Goal: Information Seeking & Learning: Learn about a topic

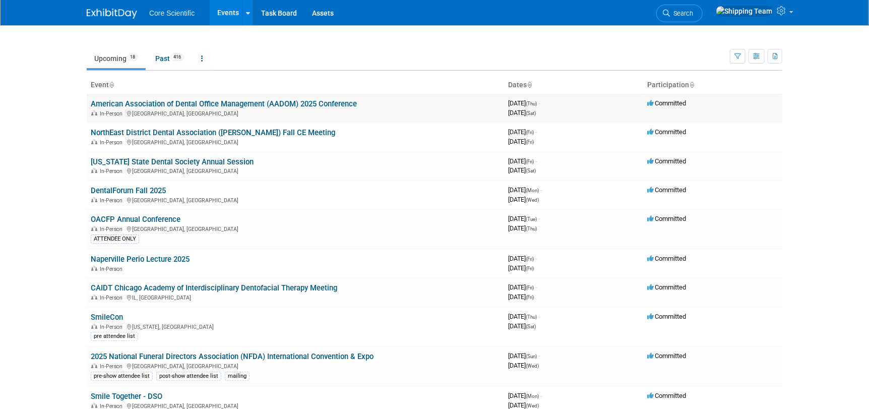
click at [164, 107] on link "American Association of Dental Office Management (AADOM) 2025 Conference" at bounding box center [224, 103] width 266 height 9
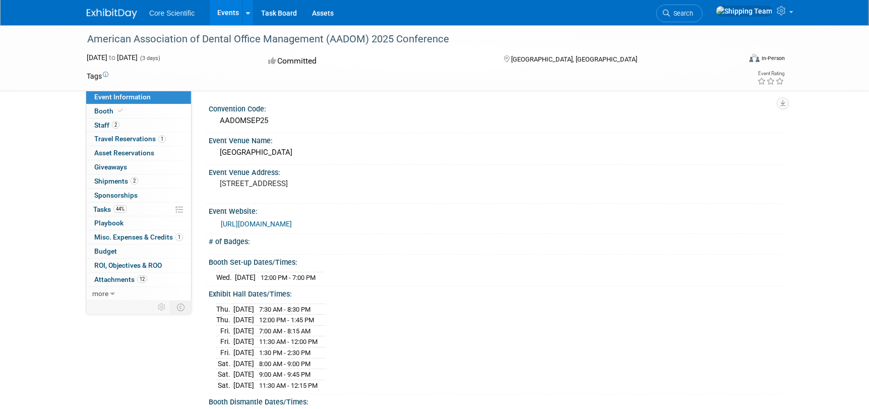
scroll to position [151, 0]
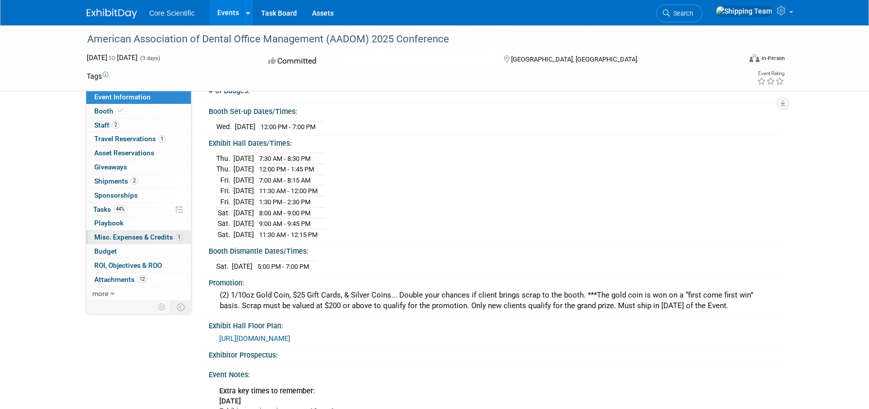
click at [117, 237] on span "Misc. Expenses & Credits 1" at bounding box center [138, 237] width 89 height 8
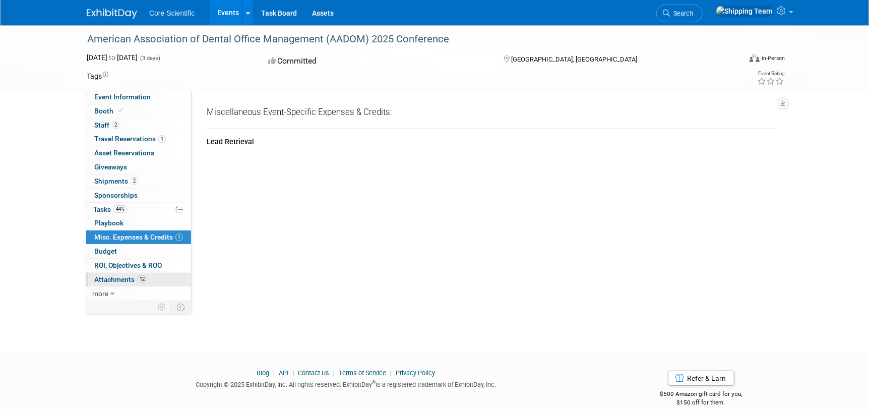
click at [119, 279] on span "Attachments 12" at bounding box center [120, 279] width 53 height 8
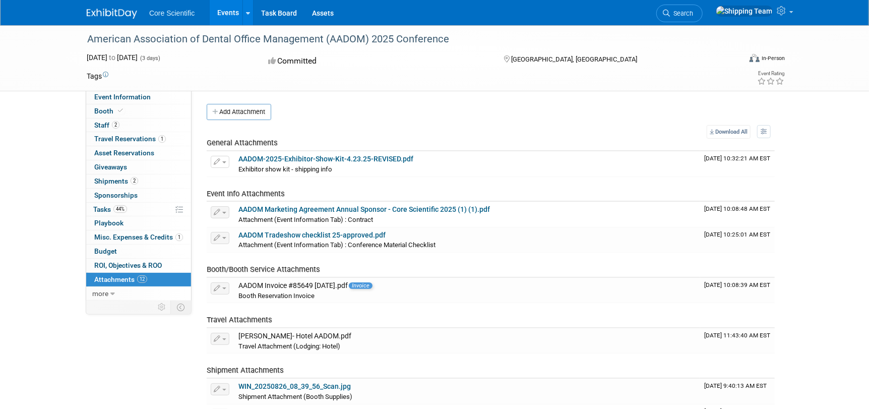
click at [114, 277] on span "Attachments 12" at bounding box center [120, 279] width 53 height 8
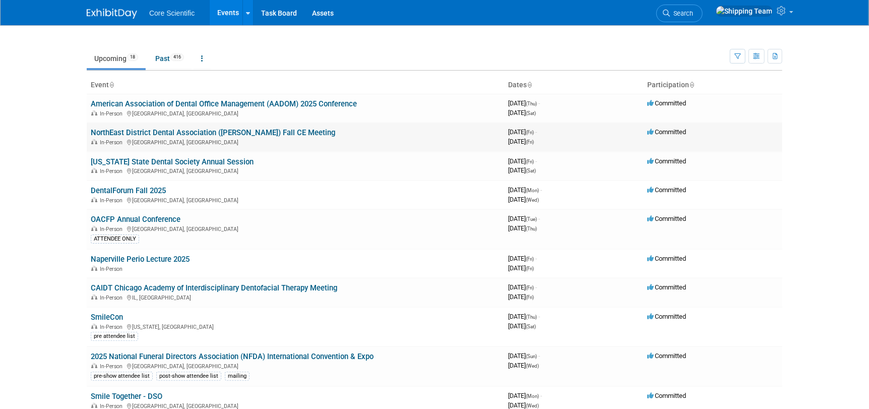
click at [116, 132] on link "NorthEast District Dental Association ([PERSON_NAME]) Fall CE Meeting" at bounding box center [213, 132] width 245 height 9
click at [275, 12] on link "Task Board" at bounding box center [279, 12] width 51 height 25
click at [125, 189] on link "DentalForum Fall 2025" at bounding box center [128, 190] width 75 height 9
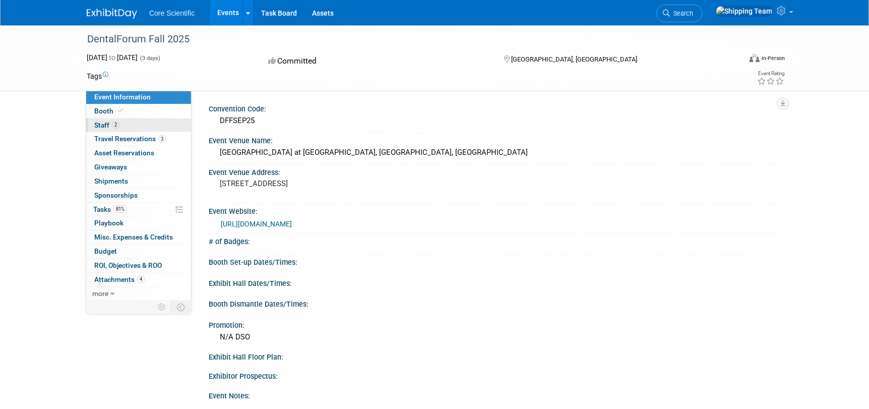
click at [103, 125] on span "Staff 2" at bounding box center [106, 125] width 25 height 8
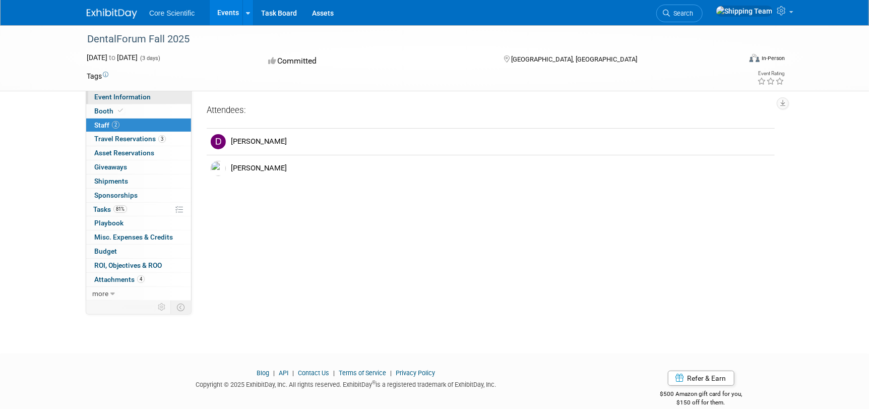
click at [124, 98] on span "Event Information" at bounding box center [122, 97] width 56 height 8
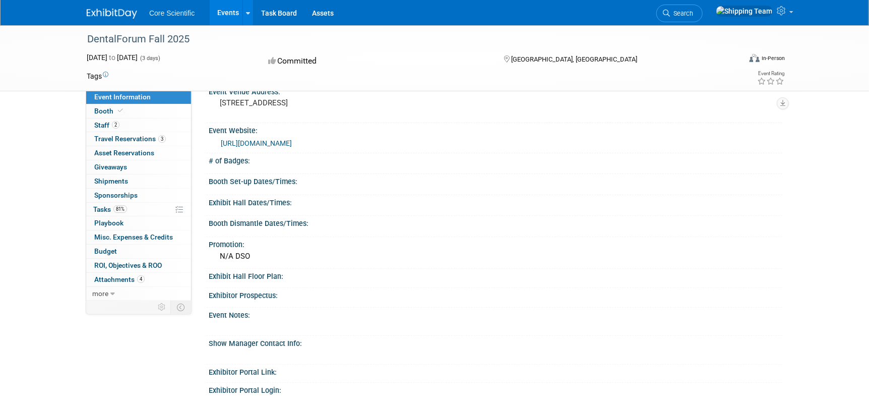
scroll to position [151, 0]
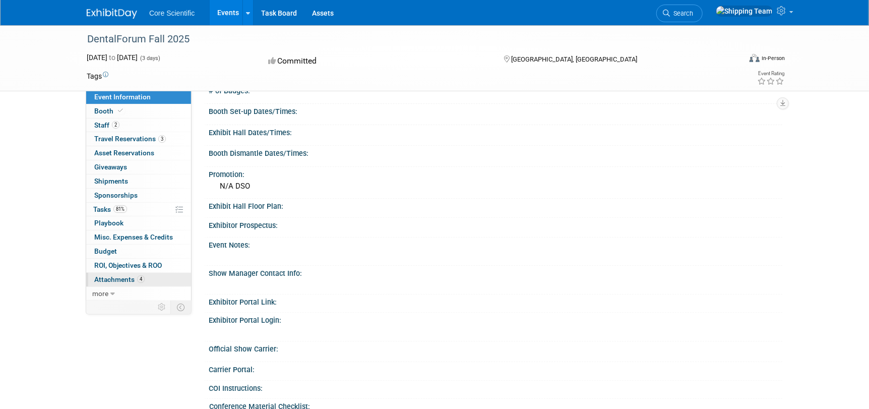
click at [126, 280] on span "Attachments 4" at bounding box center [119, 279] width 50 height 8
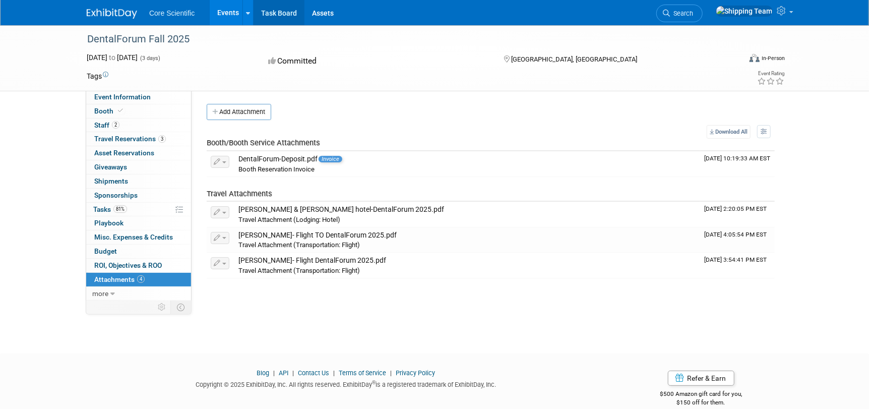
click at [267, 6] on link "Task Board" at bounding box center [279, 12] width 51 height 25
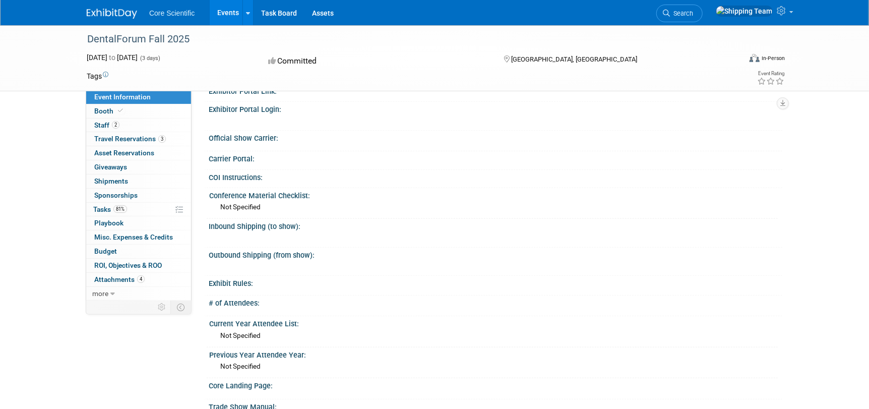
scroll to position [454, 0]
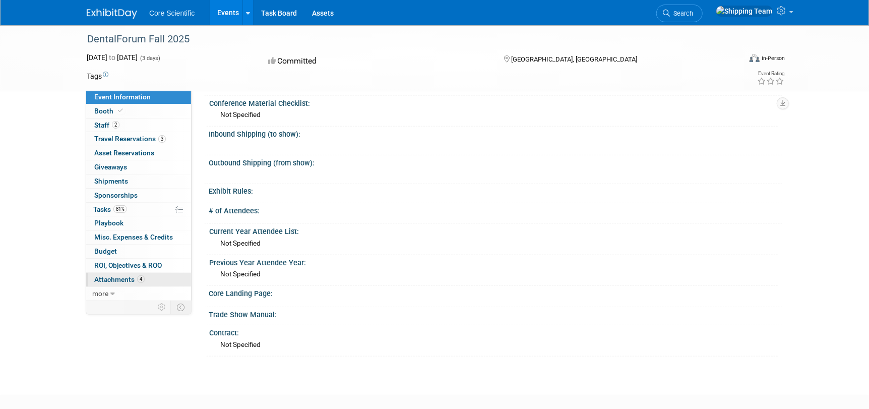
click at [124, 279] on span "Attachments 4" at bounding box center [119, 279] width 50 height 8
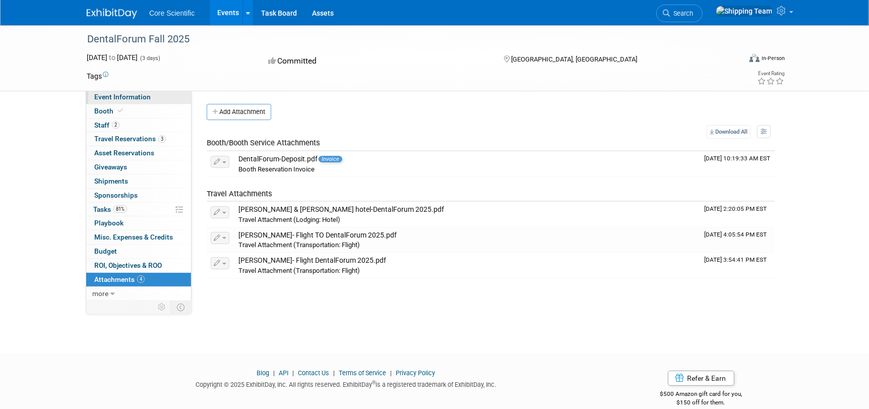
click at [116, 96] on span "Event Information" at bounding box center [122, 97] width 56 height 8
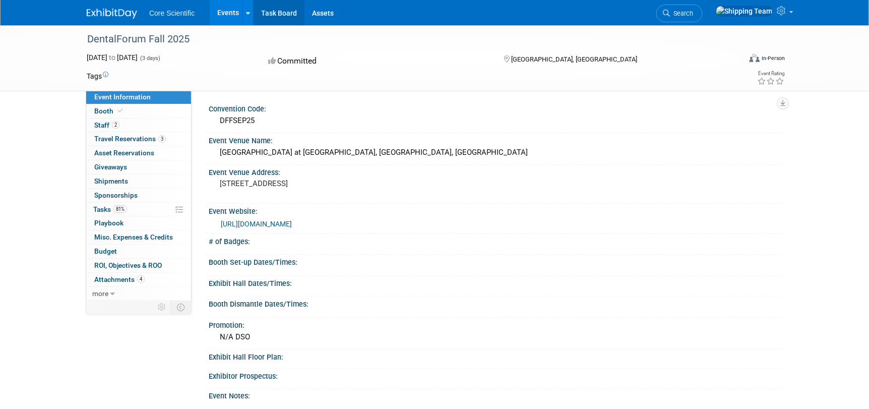
click at [266, 11] on link "Task Board" at bounding box center [279, 12] width 51 height 25
